Goal: Check status: Check status

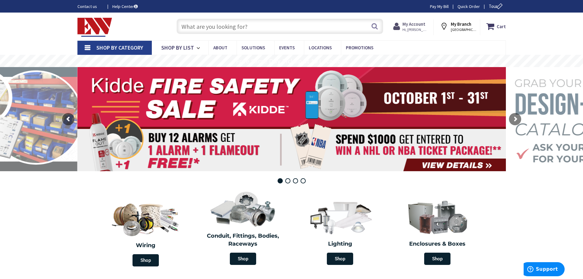
click at [413, 22] on strong "My Account" at bounding box center [413, 24] width 23 height 6
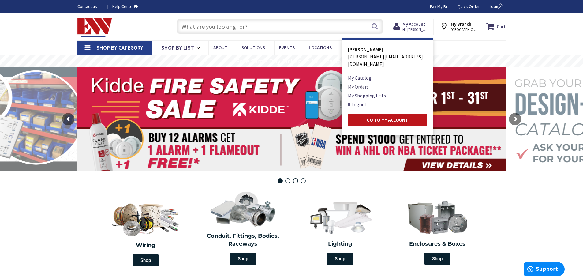
click at [367, 83] on link "My Orders" at bounding box center [358, 86] width 21 height 7
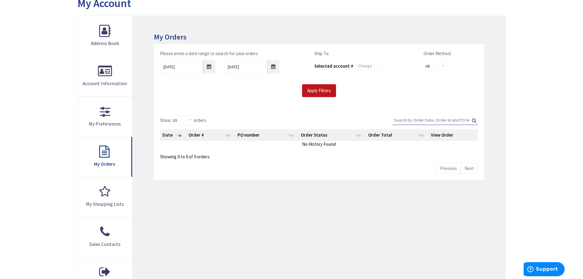
scroll to position [92, 0]
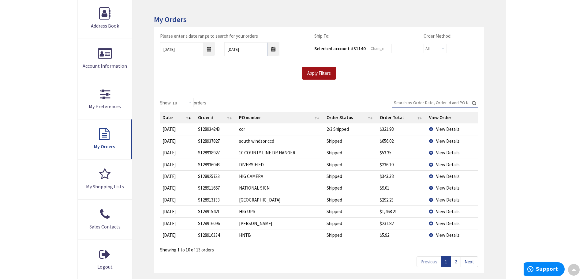
drag, startPoint x: 322, startPoint y: 73, endPoint x: 248, endPoint y: 76, distance: 73.8
click at [248, 76] on div "Apply Filters" at bounding box center [318, 73] width 327 height 13
click at [431, 152] on td "View Details" at bounding box center [452, 153] width 51 height 12
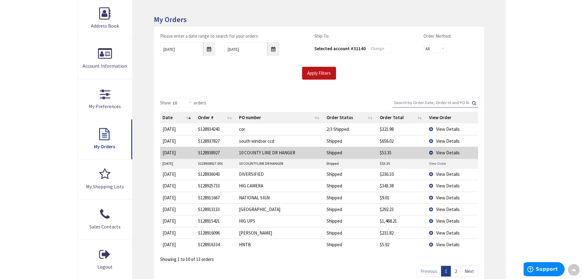
click at [434, 162] on link "View Order" at bounding box center [437, 163] width 17 height 5
click at [433, 233] on td "View Details" at bounding box center [452, 233] width 51 height 12
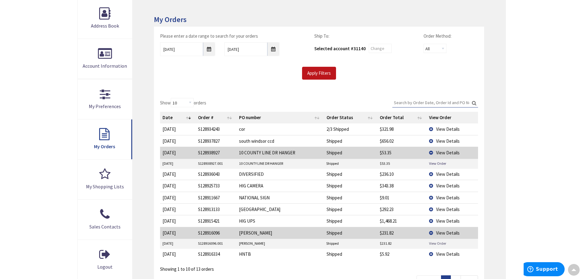
click at [432, 242] on link "View Order" at bounding box center [437, 243] width 17 height 5
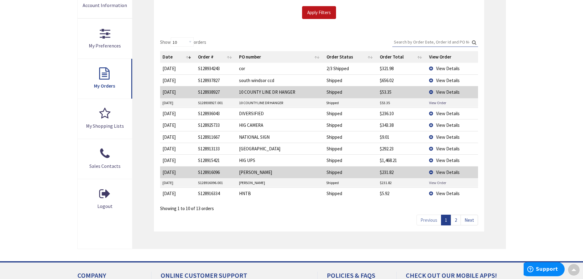
scroll to position [164, 0]
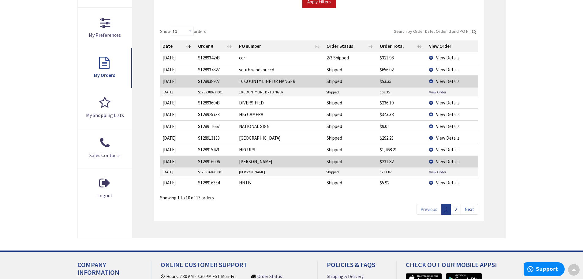
click at [458, 209] on link "2" at bounding box center [456, 209] width 10 height 11
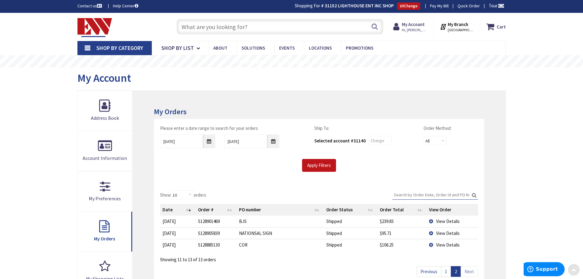
scroll to position [0, 0]
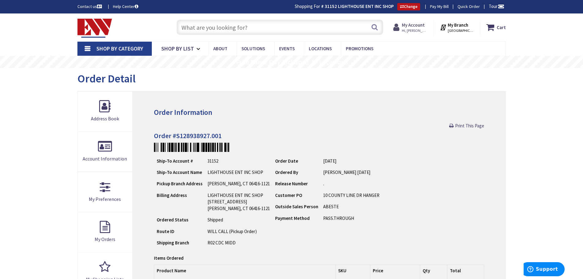
click at [412, 24] on strong "My Account" at bounding box center [413, 25] width 23 height 6
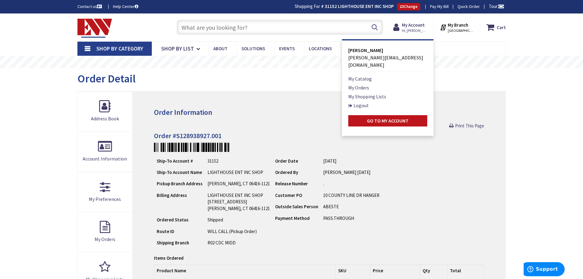
click at [532, 96] on div "Skip to Content Toggle Nav Search Cart My Cart Close" at bounding box center [291, 259] width 583 height 492
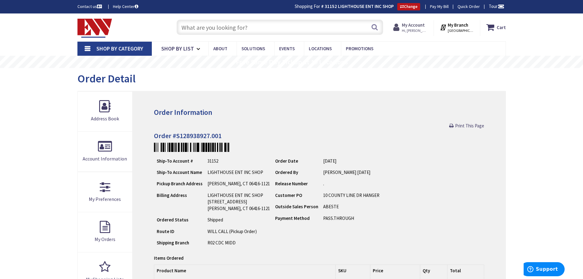
click at [412, 26] on strong "My Account" at bounding box center [413, 25] width 23 height 6
